Goal: Find specific page/section: Find specific page/section

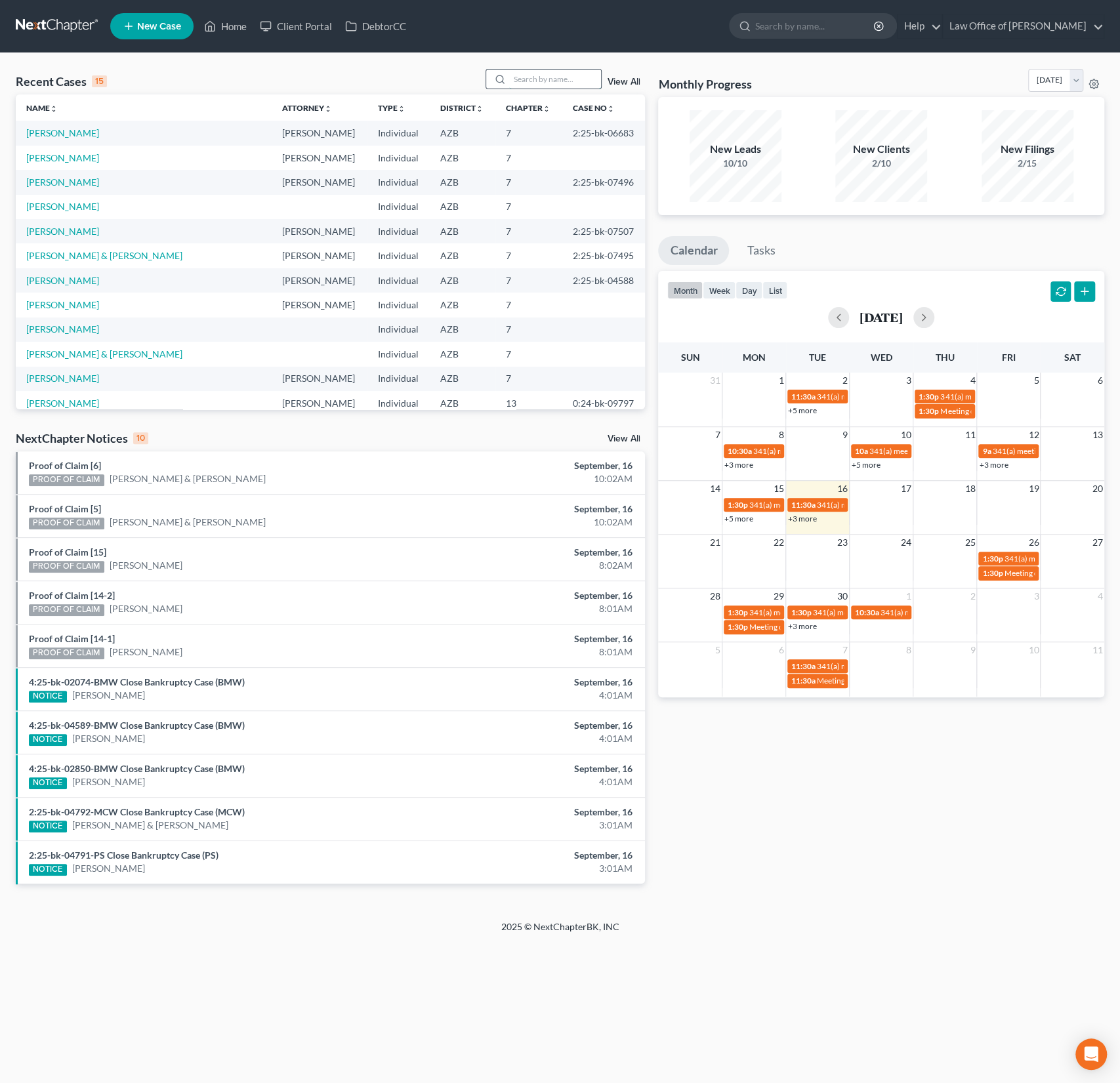
click at [541, 76] on input "search" at bounding box center [555, 79] width 92 height 19
type input "[PERSON_NAME]"
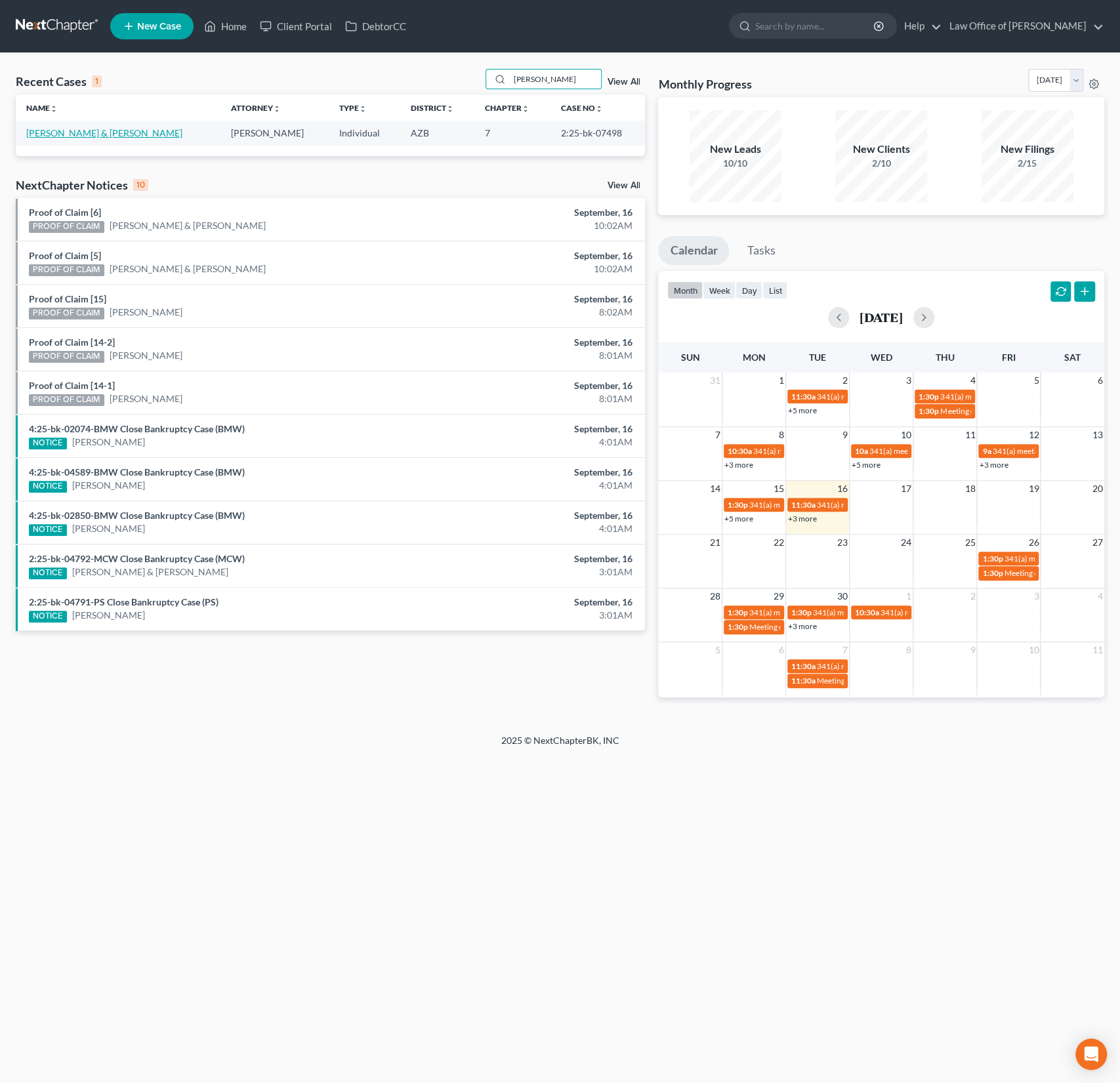
click at [92, 132] on link "[PERSON_NAME] & [PERSON_NAME]" at bounding box center [104, 133] width 156 height 11
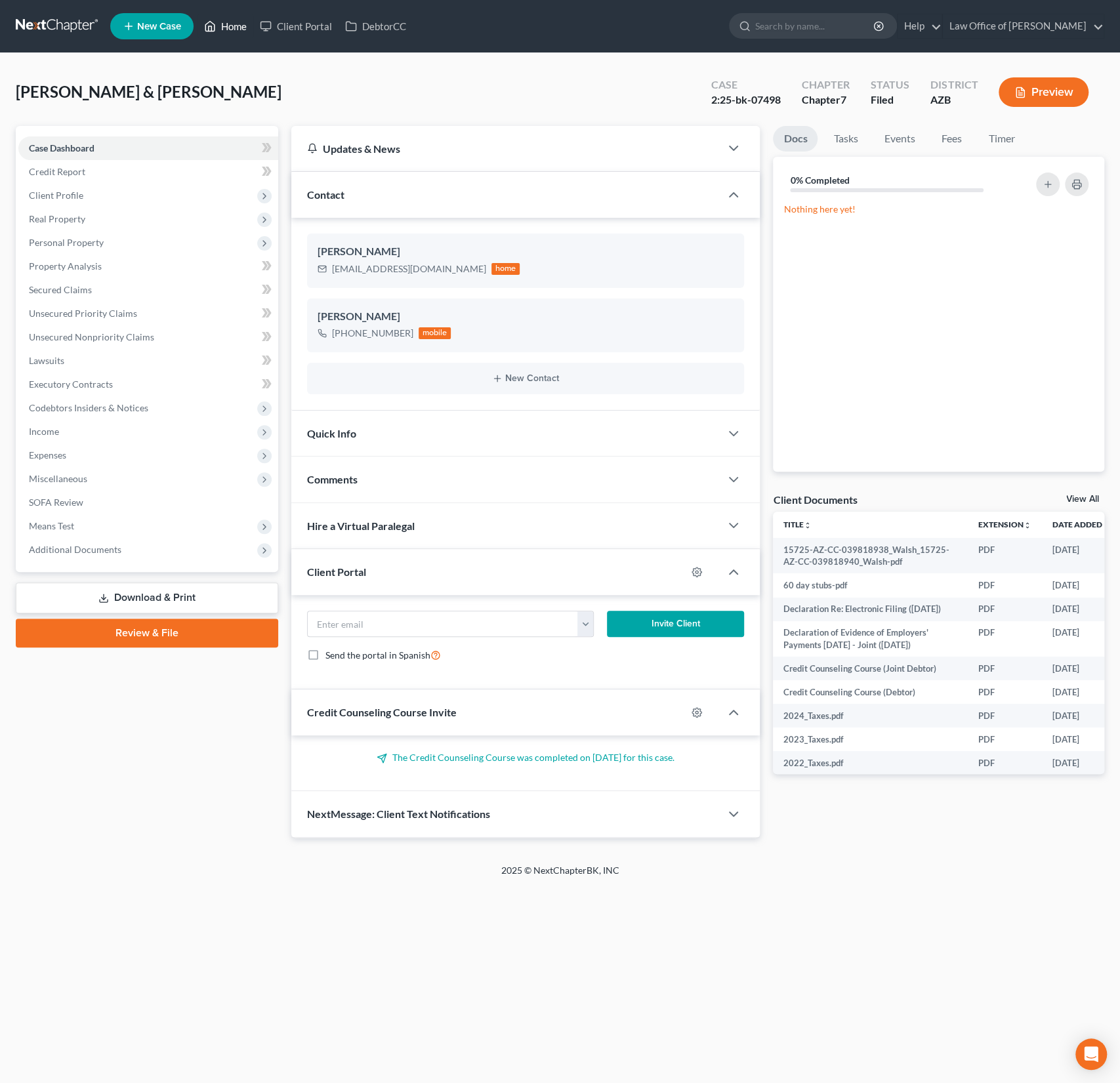
click at [231, 30] on link "Home" at bounding box center [225, 26] width 56 height 24
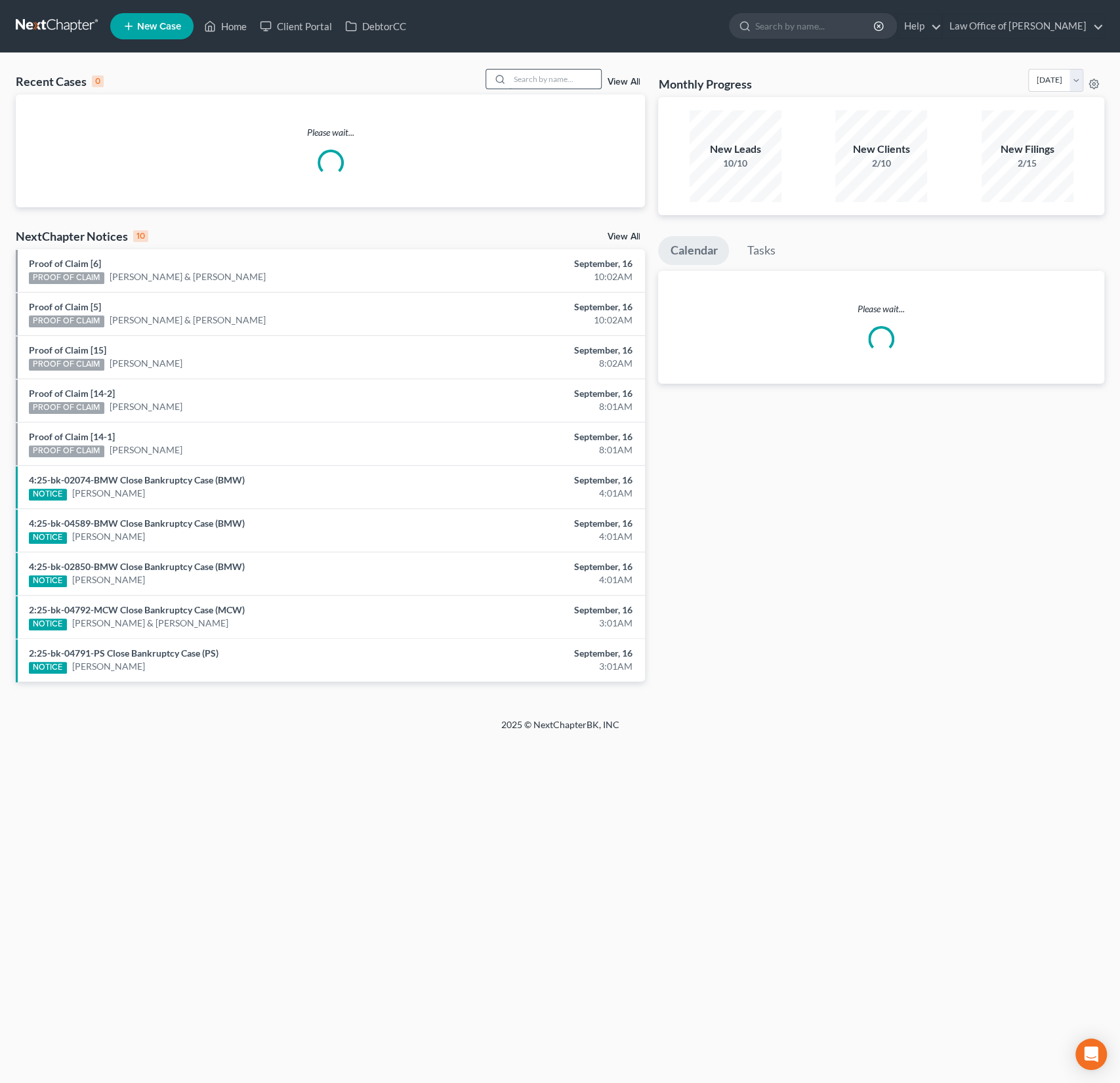
click at [549, 73] on input "search" at bounding box center [555, 79] width 92 height 19
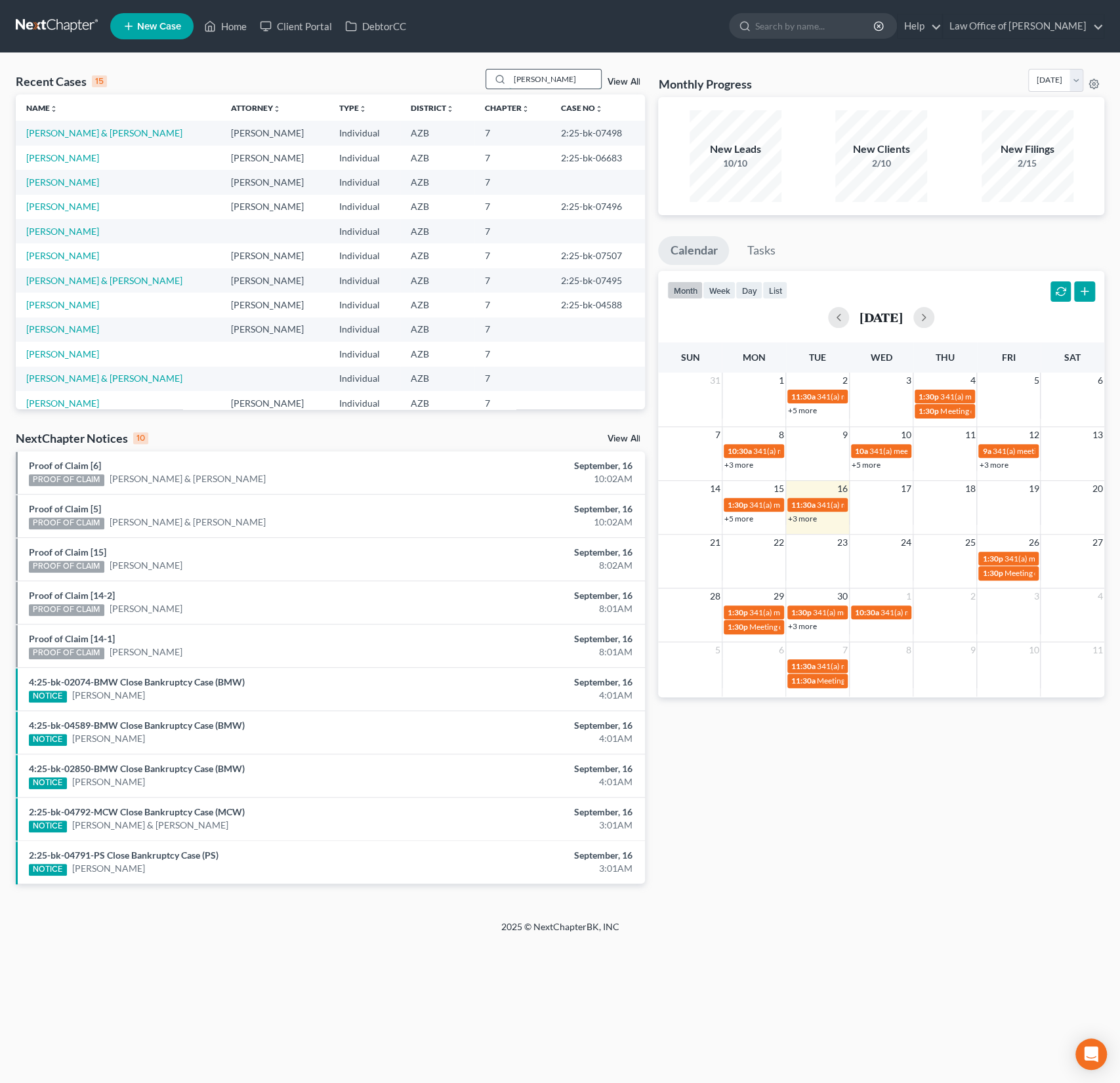
type input "[PERSON_NAME]"
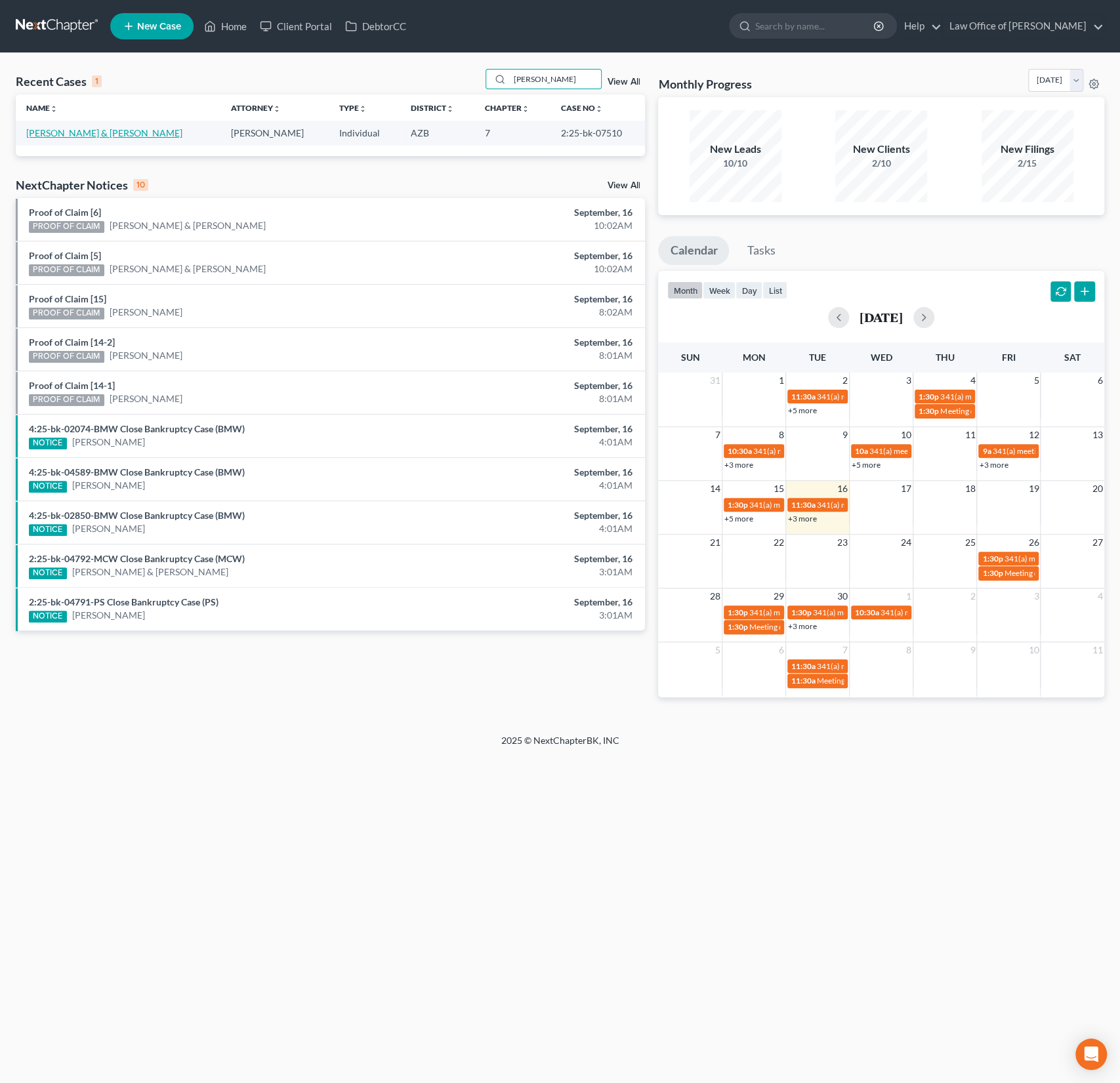
click at [98, 132] on link "[PERSON_NAME] & [PERSON_NAME]" at bounding box center [104, 133] width 156 height 11
